Goal: Information Seeking & Learning: Learn about a topic

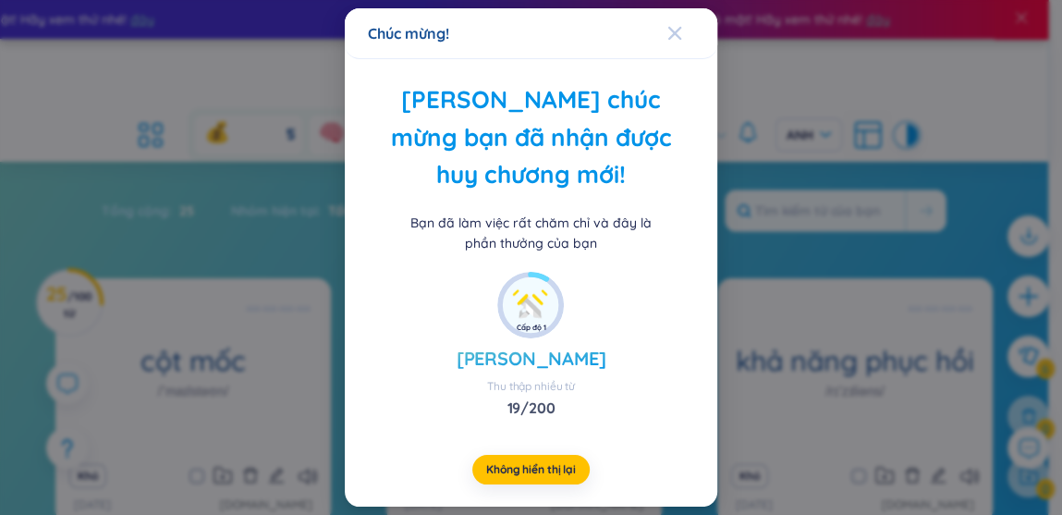
click at [681, 50] on span "Đóng" at bounding box center [692, 33] width 50 height 50
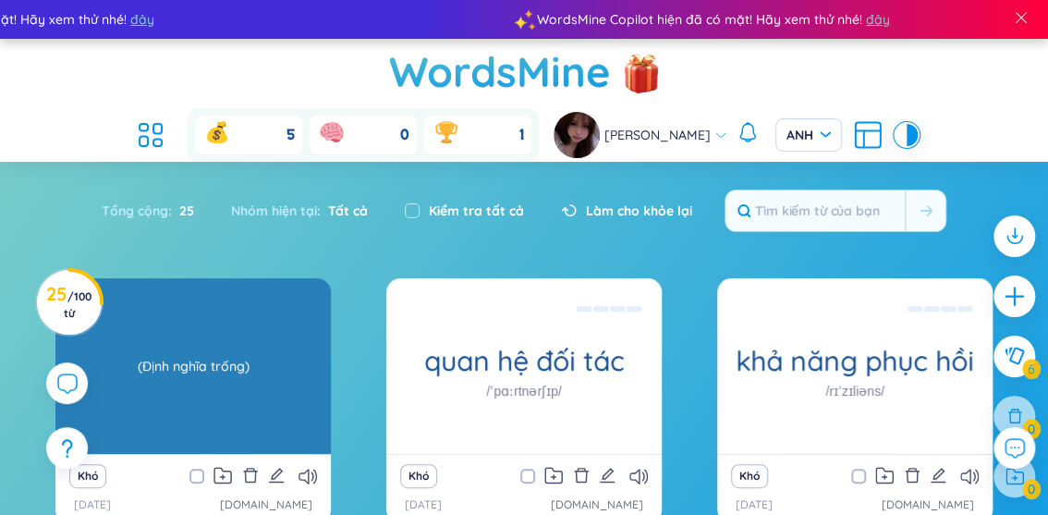
click at [167, 333] on div "(Định nghĩa trống)" at bounding box center [193, 366] width 257 height 166
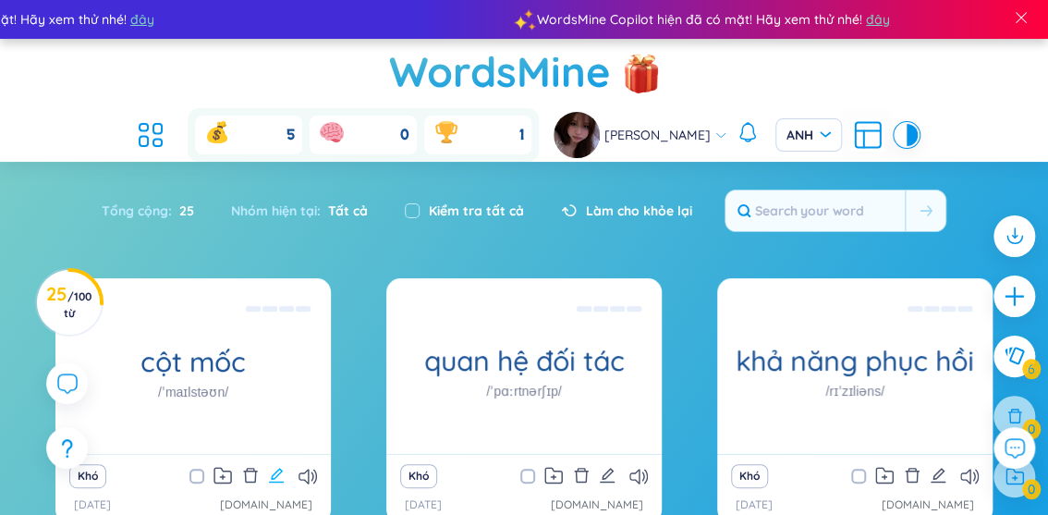
click at [276, 467] on icon "biên tập" at bounding box center [276, 474] width 15 height 15
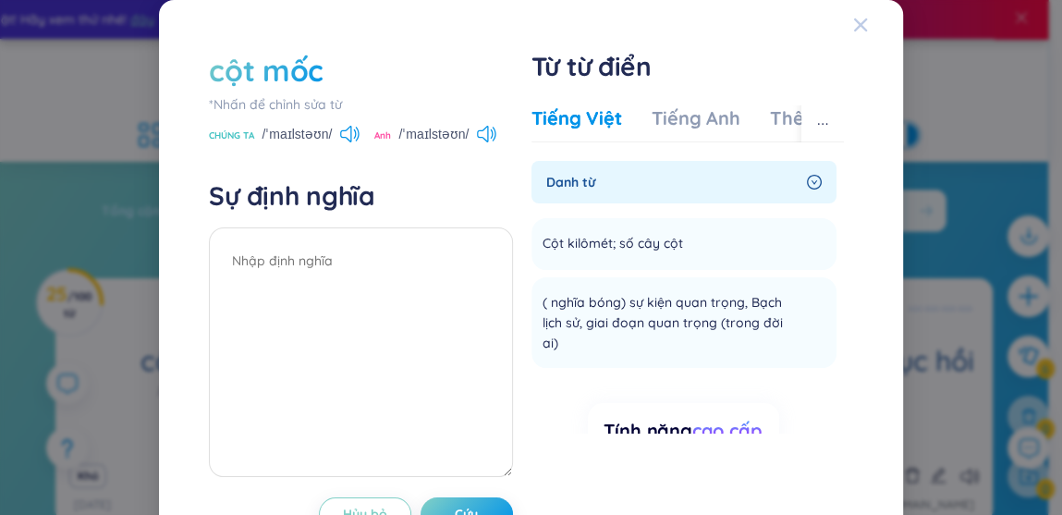
click at [856, 31] on span "Đóng" at bounding box center [878, 25] width 50 height 50
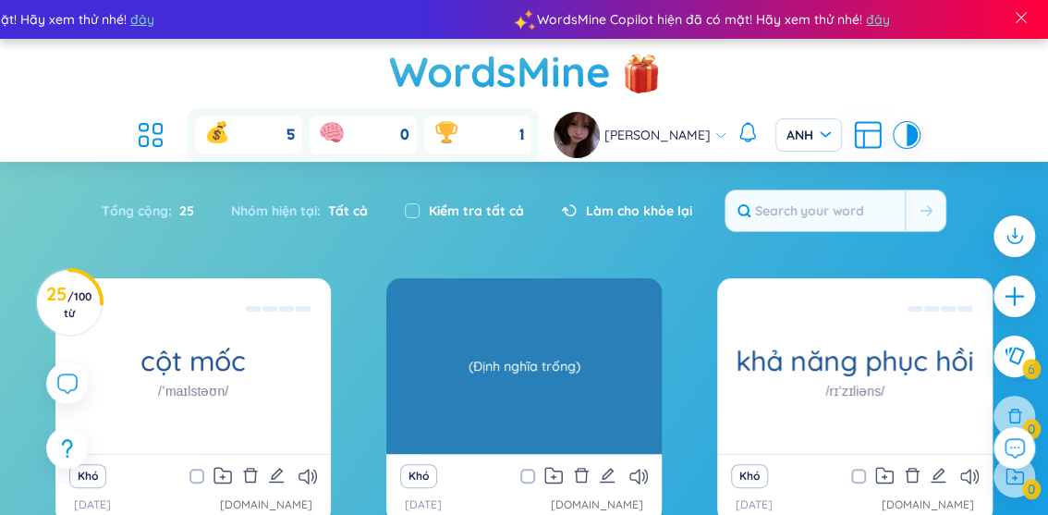
click at [548, 358] on font "(Định nghĩa trống)" at bounding box center [524, 366] width 112 height 17
click at [472, 358] on font "(Định nghĩa trống)" at bounding box center [524, 366] width 112 height 17
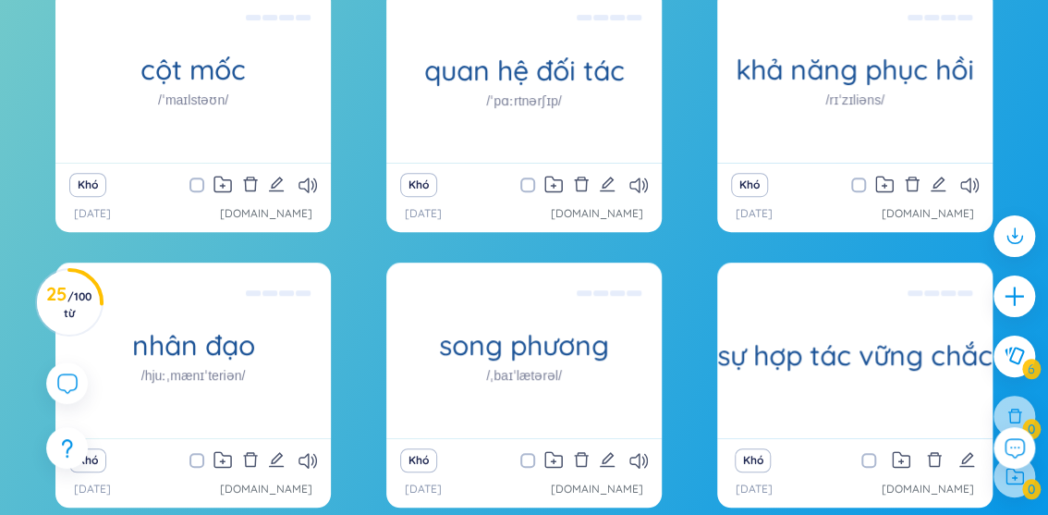
scroll to position [383, 0]
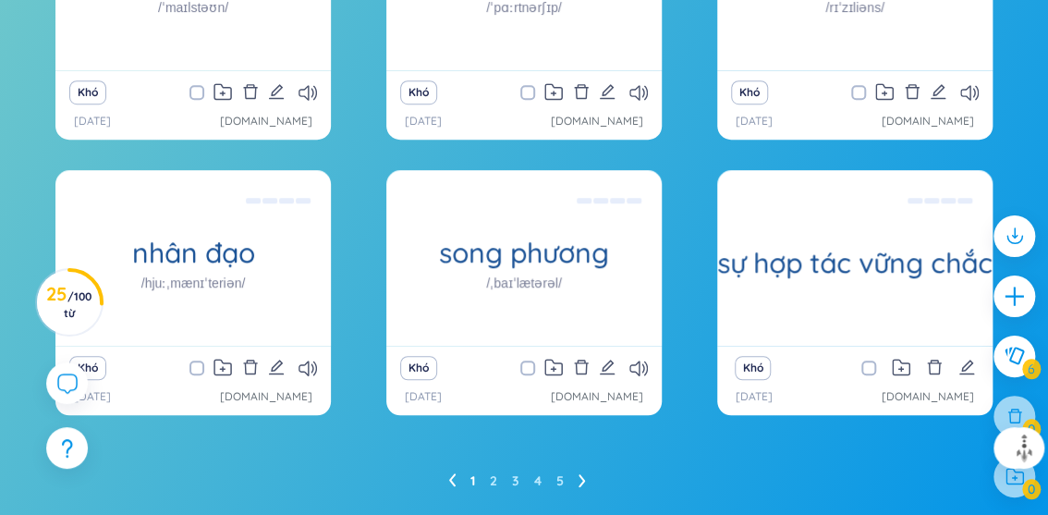
click at [577, 466] on ul "1 2 3 4 5" at bounding box center [524, 481] width 152 height 30
click at [588, 466] on ul "1 2 3 4 5" at bounding box center [524, 481] width 152 height 30
click at [578, 466] on li at bounding box center [581, 481] width 7 height 30
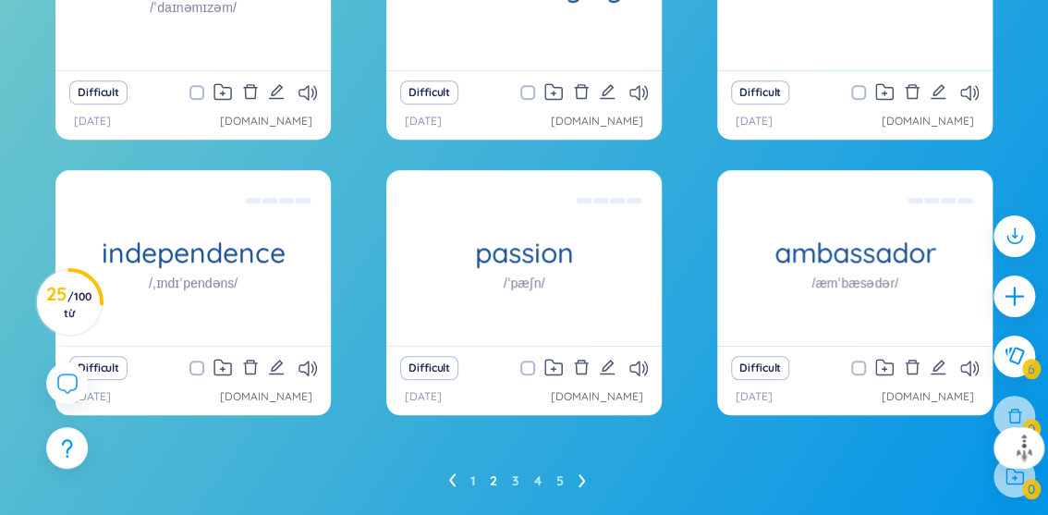
scroll to position [381, 0]
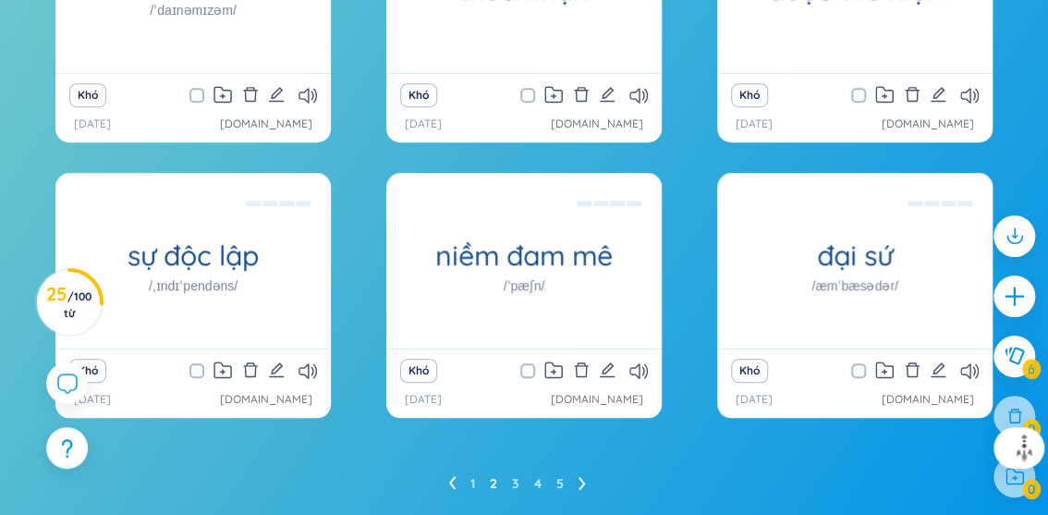
click at [578, 476] on icon at bounding box center [581, 483] width 7 height 14
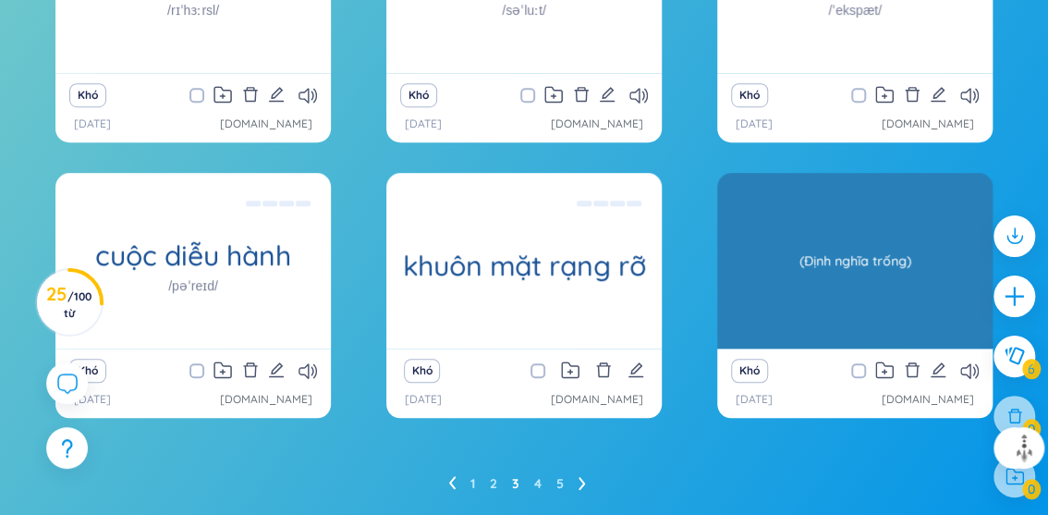
scroll to position [383, 0]
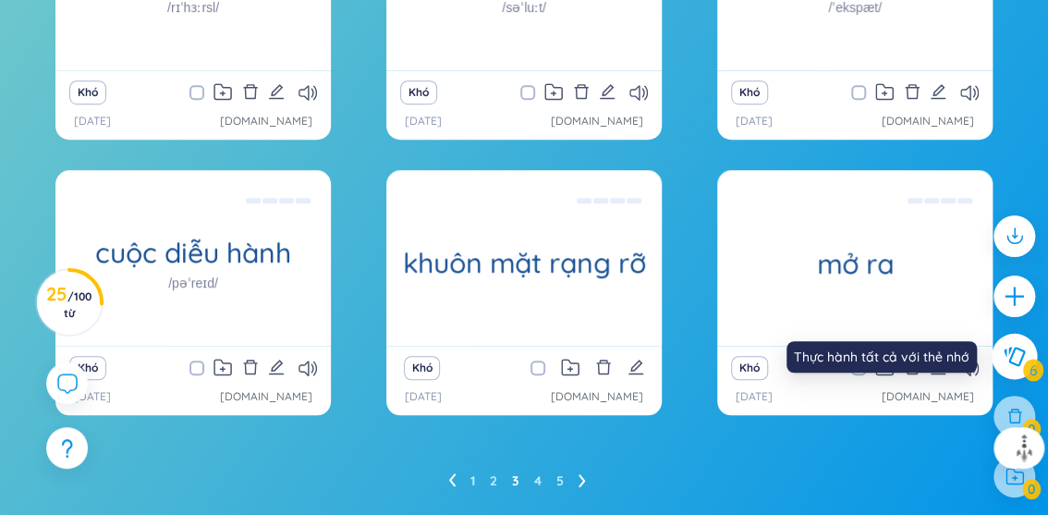
click at [1007, 354] on icon at bounding box center [1013, 356] width 22 height 20
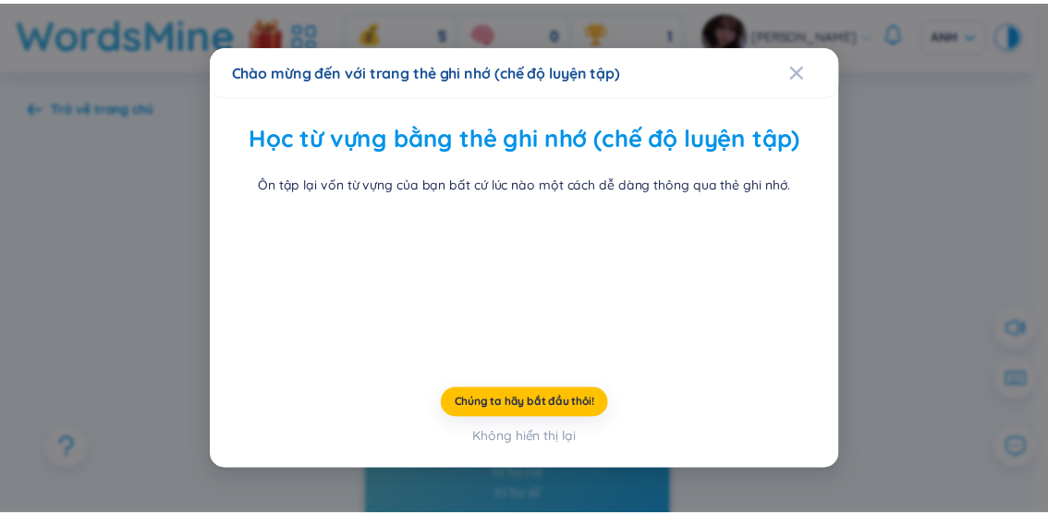
scroll to position [83, 0]
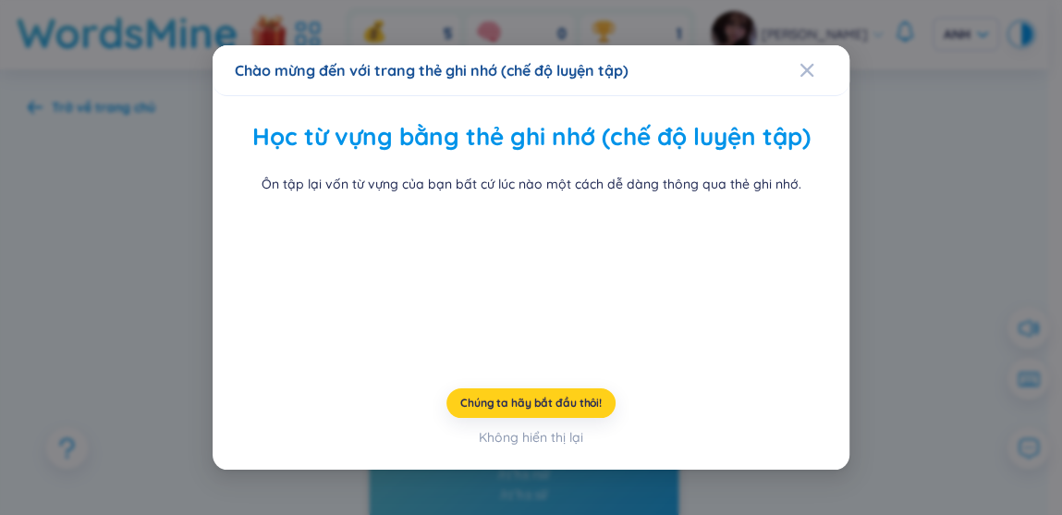
click at [528, 409] on font "Chúng ta hãy bắt đầu thôi!" at bounding box center [530, 402] width 141 height 14
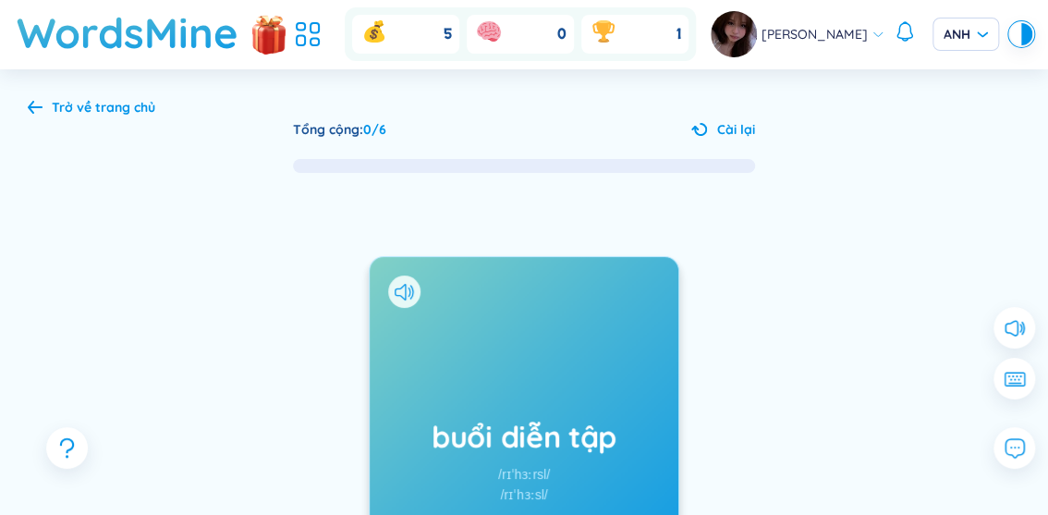
scroll to position [184, 0]
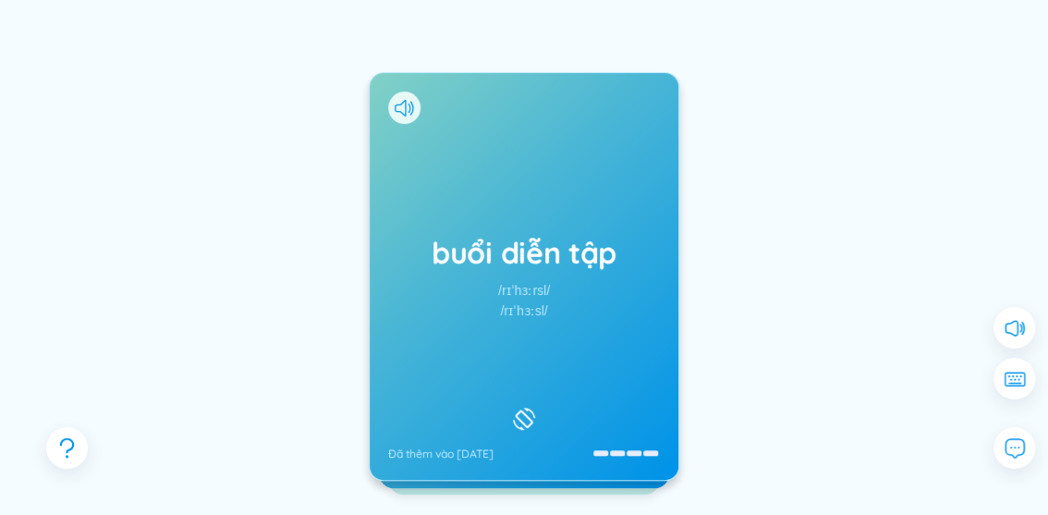
click at [512, 273] on div "buổi diễn tập /rɪˈhɜːrsl/ /rɪˈhɜːsl/ Đã thêm vào [DATE]" at bounding box center [524, 276] width 309 height 407
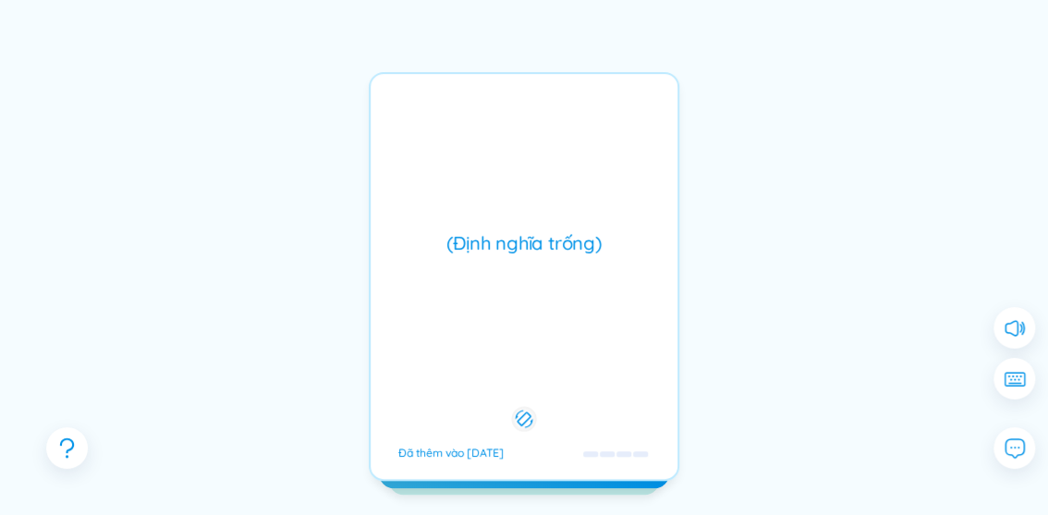
click at [512, 273] on div "(Định nghĩa trống) Đã thêm vào [DATE]" at bounding box center [524, 276] width 310 height 408
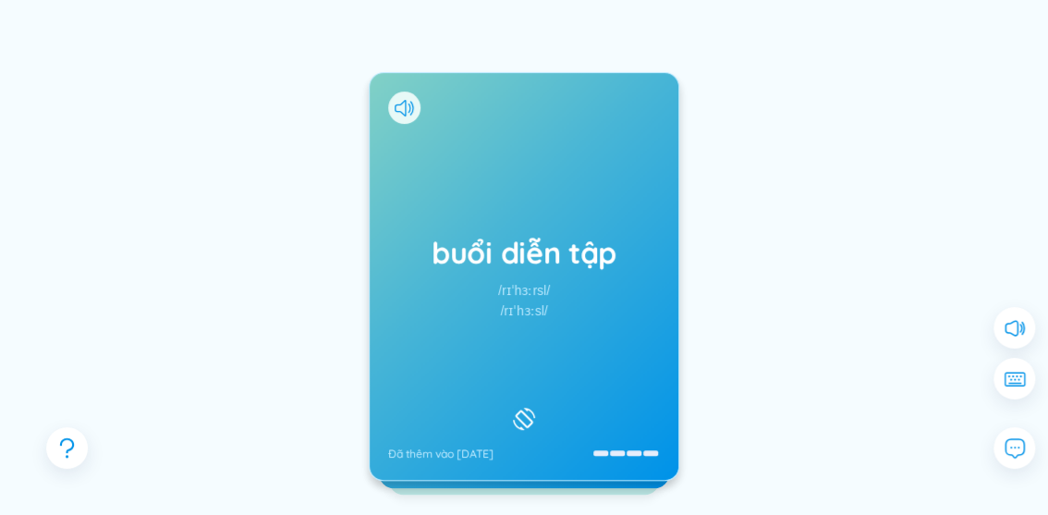
click at [512, 273] on div "buổi diễn tập /rɪˈhɜːrsl/ /rɪˈhɜːsl/ Đã thêm vào [DATE]" at bounding box center [524, 276] width 309 height 407
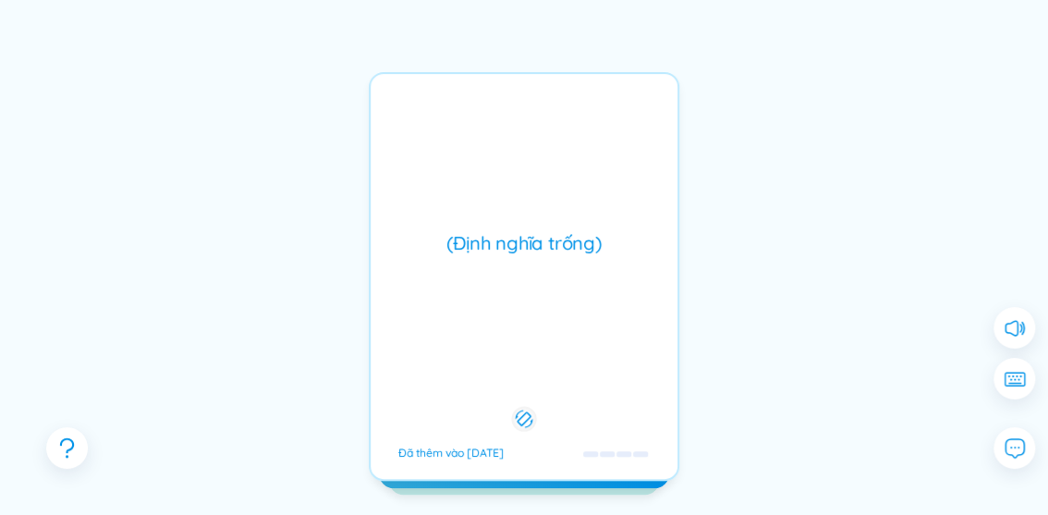
click at [512, 273] on div "buổi diễn tập /rɪˈhɜːrsl/ /rɪˈhɜːsl/ Đã thêm vào [DATE] (Định nghĩa trống) Đã t…" at bounding box center [524, 276] width 310 height 408
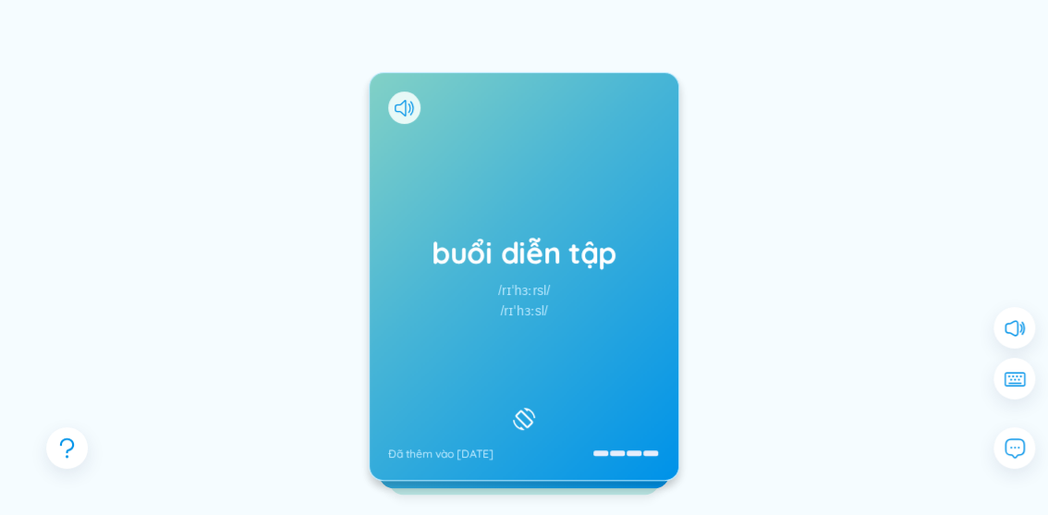
click at [512, 273] on div "buổi diễn tập /rɪˈhɜːrsl/ /rɪˈhɜːsl/ Đã thêm vào [DATE]" at bounding box center [524, 276] width 309 height 407
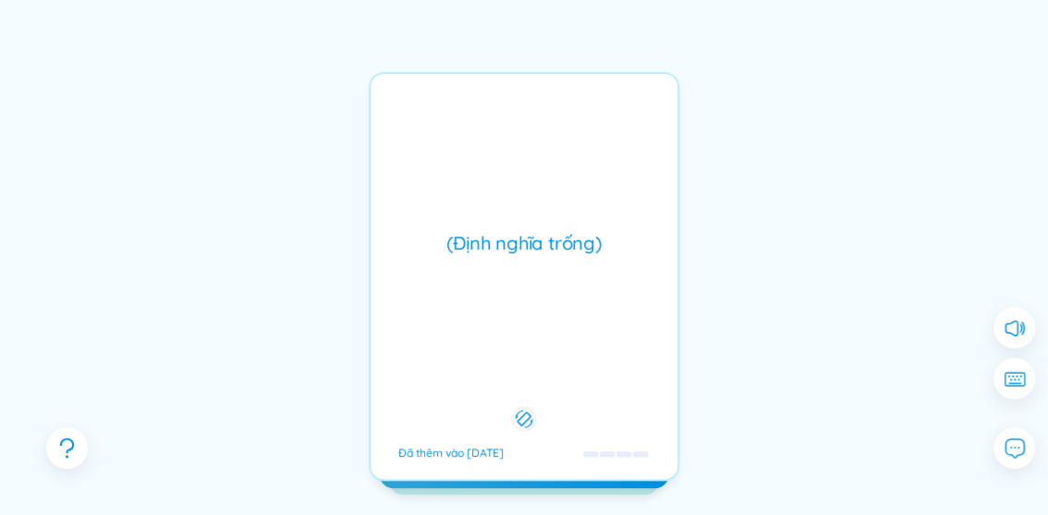
click at [512, 273] on div "buổi diễn tập /rɪˈhɜːrsl/ /rɪˈhɜːsl/ Đã thêm vào [DATE]" at bounding box center [524, 276] width 309 height 407
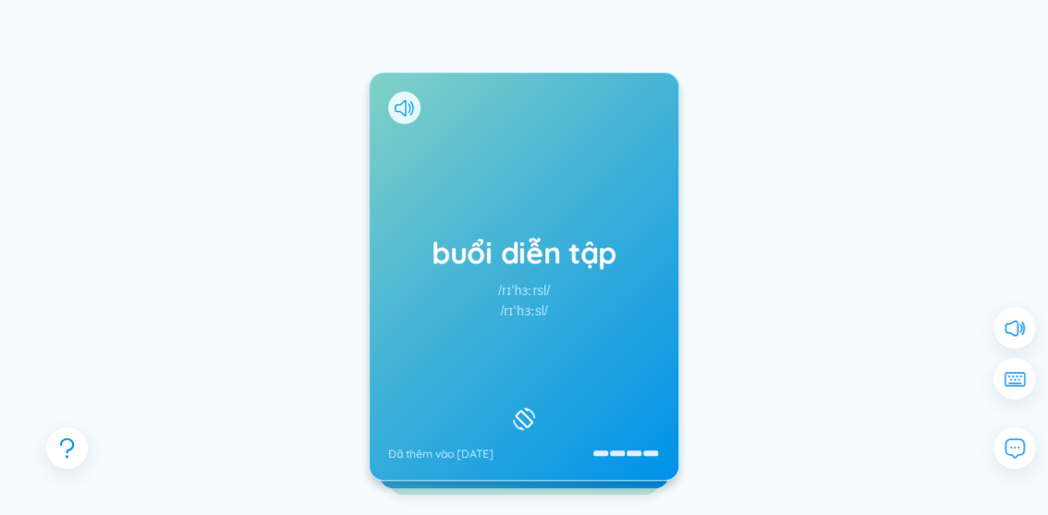
scroll to position [277, 0]
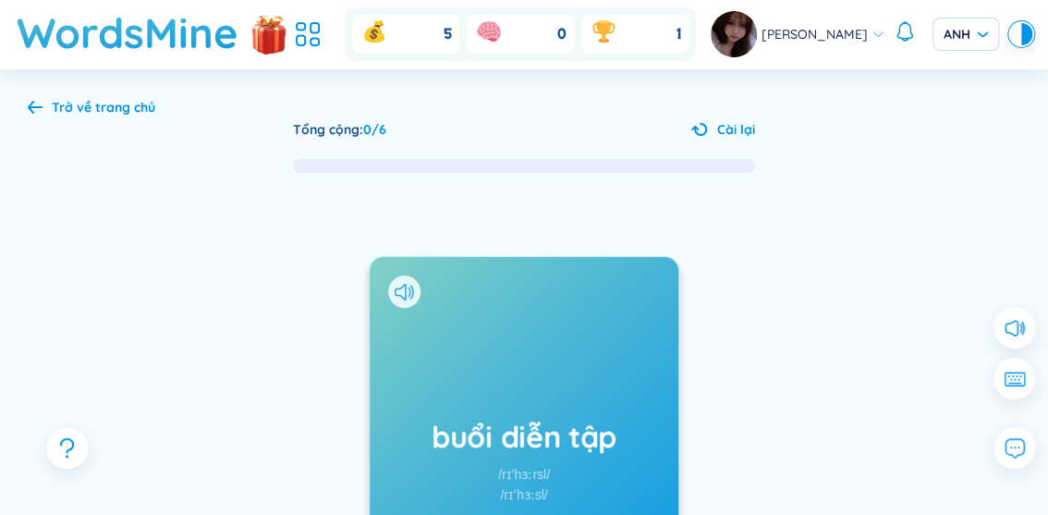
click at [26, 90] on div "Trở về trang chủ Tổng cộng : 0 / 6 Cài lại buổi diễn tập /rɪˈhɜːrsl/ /rɪˈhɜːsl/…" at bounding box center [524, 439] width 1048 height 741
click at [21, 99] on div "Trở về trang chủ Tổng cộng : 0 / 6 Cài lại buổi diễn tập /rɪˈhɜːrsl/ /rɪˈhɜːsl/…" at bounding box center [524, 439] width 1048 height 741
click at [41, 108] on icon at bounding box center [35, 107] width 15 height 14
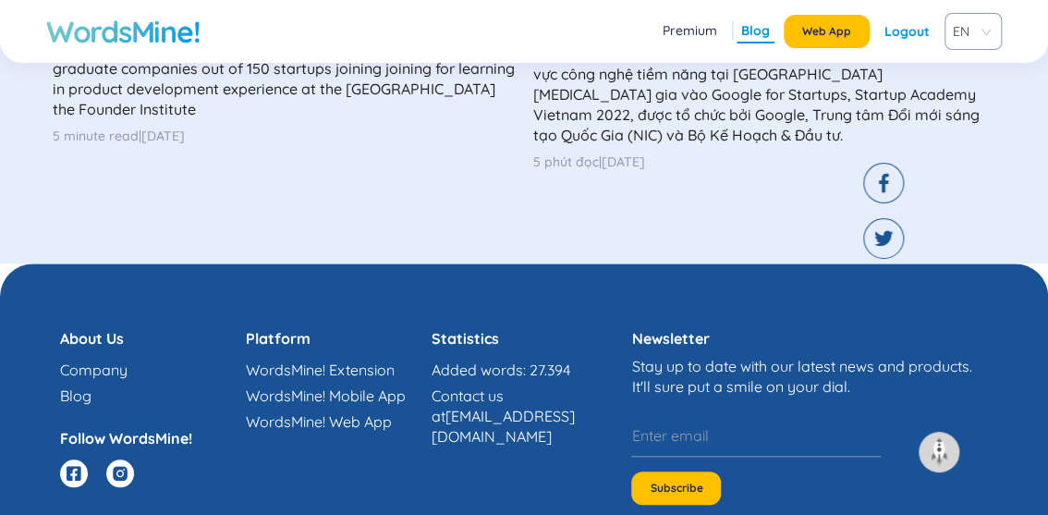
scroll to position [3210, 0]
